Goal: Task Accomplishment & Management: Manage account settings

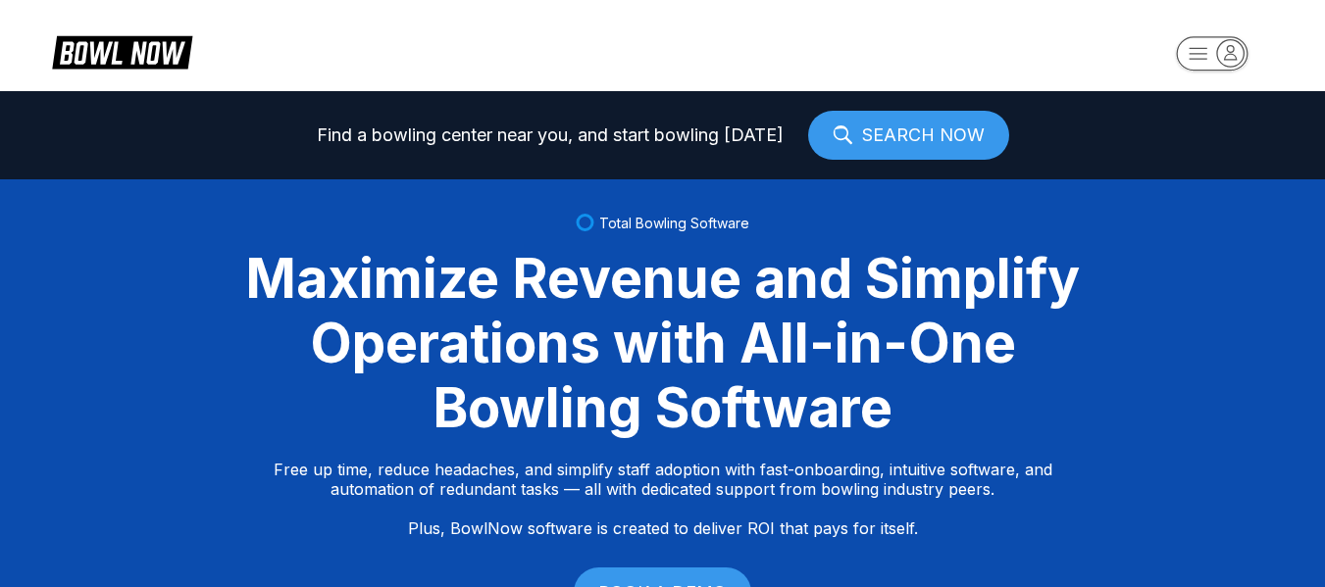
click at [1195, 67] on rect "button" at bounding box center [1212, 53] width 72 height 34
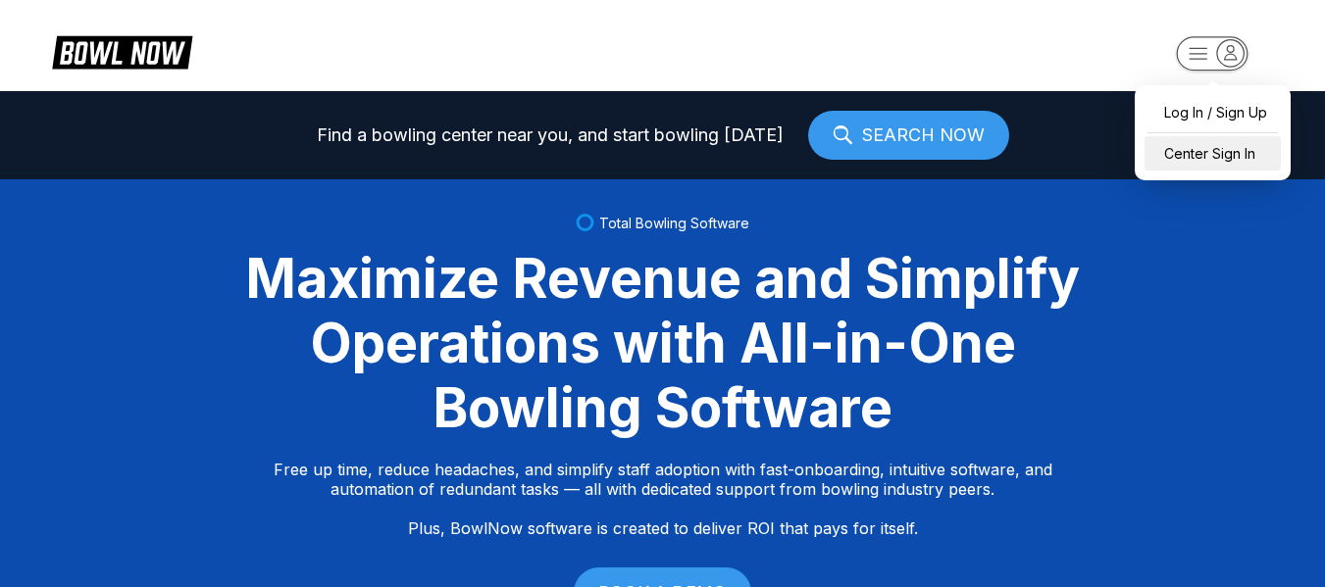
click at [1194, 154] on div "Center Sign In" at bounding box center [1212, 153] width 136 height 34
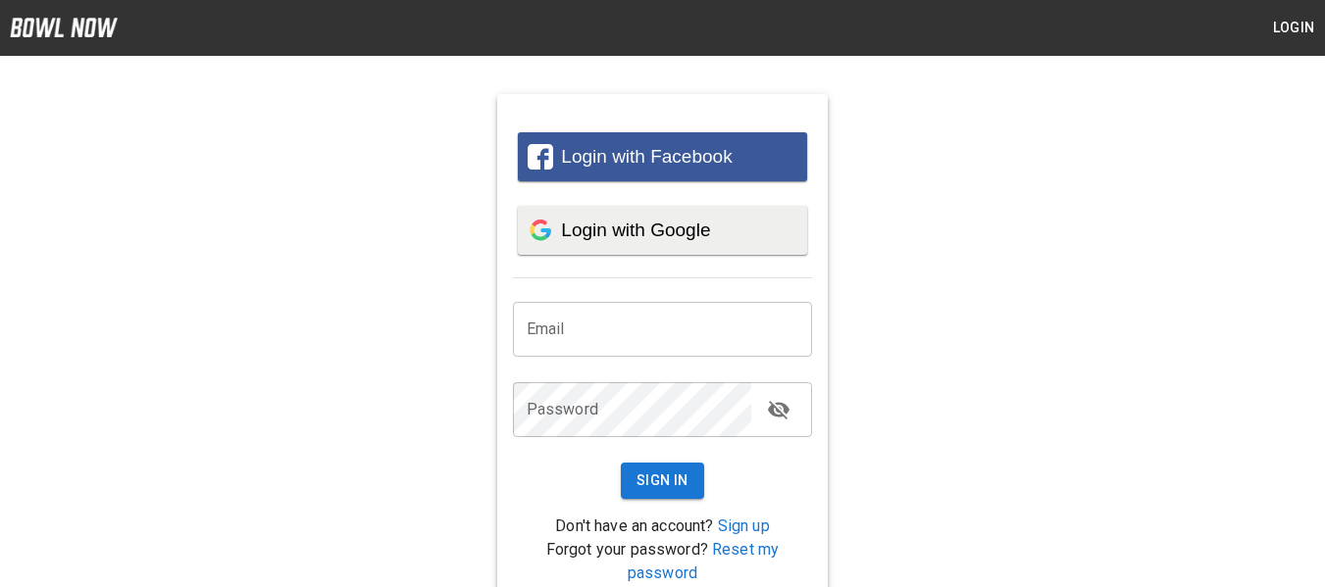
click at [697, 224] on span "Login with Google" at bounding box center [635, 230] width 149 height 21
